Goal: Navigation & Orientation: Find specific page/section

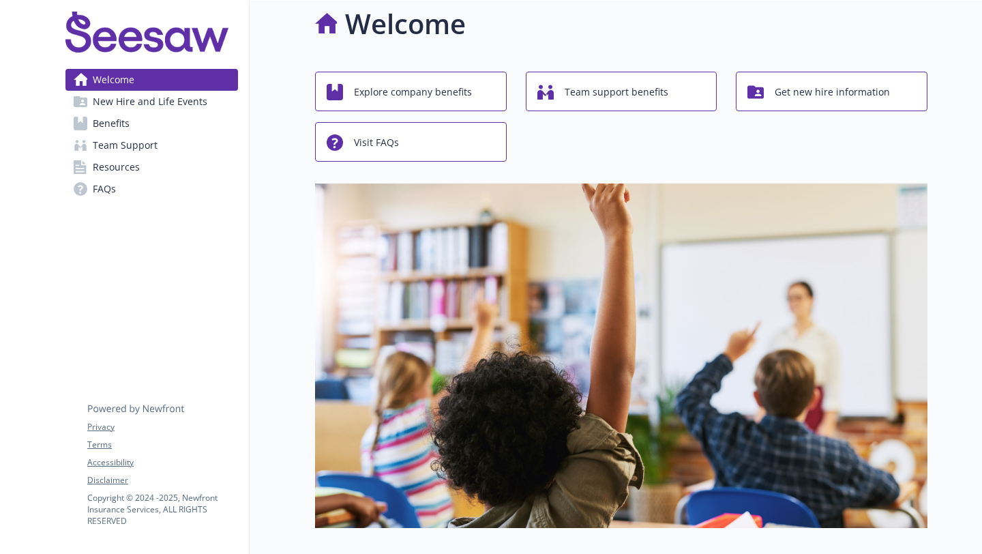
scroll to position [44, 0]
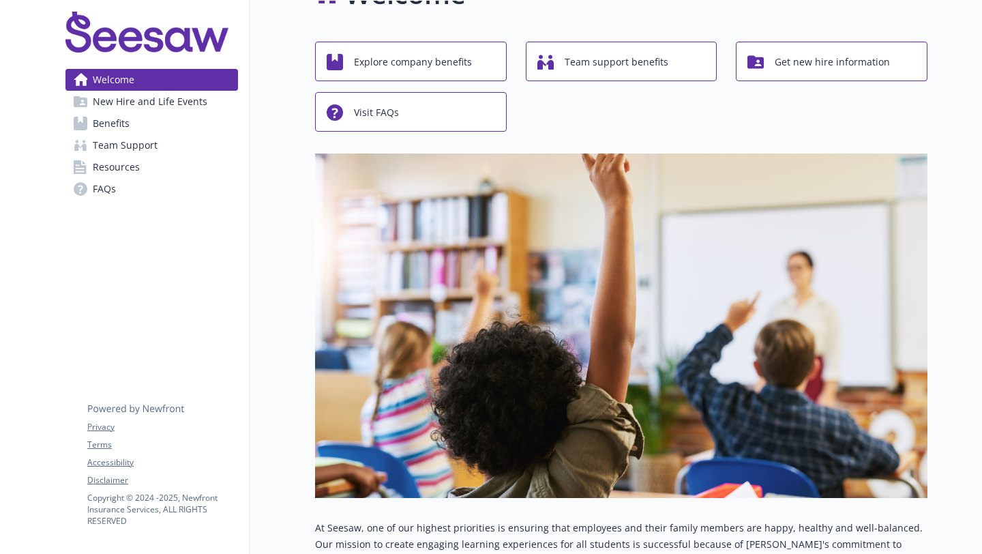
click at [166, 404] on icon at bounding box center [136, 398] width 98 height 34
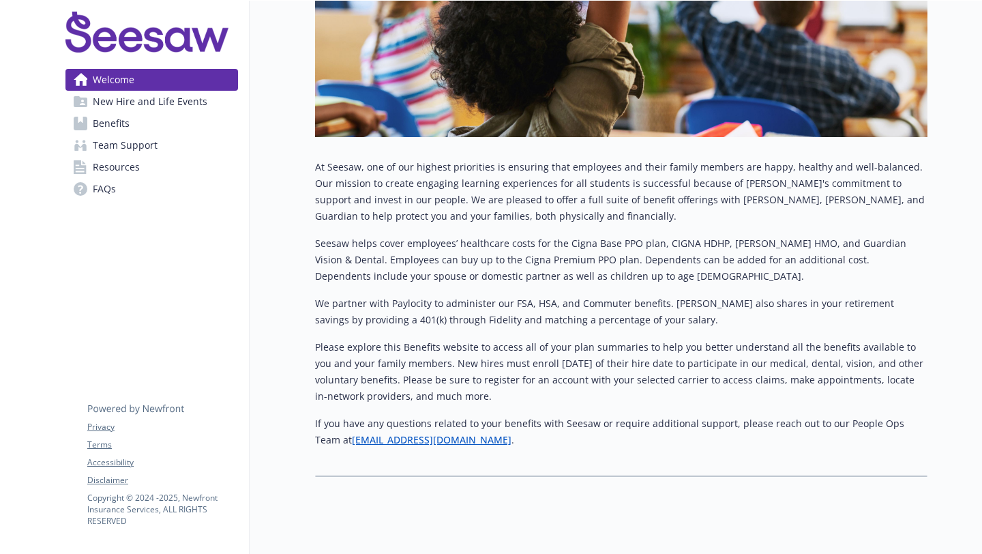
scroll to position [436, 0]
